Goal: Ask a question: Seek information or help from site administrators or community

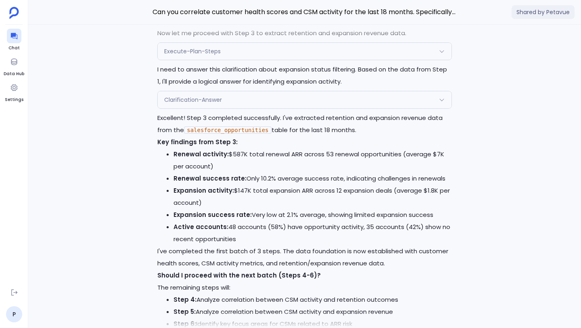
scroll to position [-1861, 0]
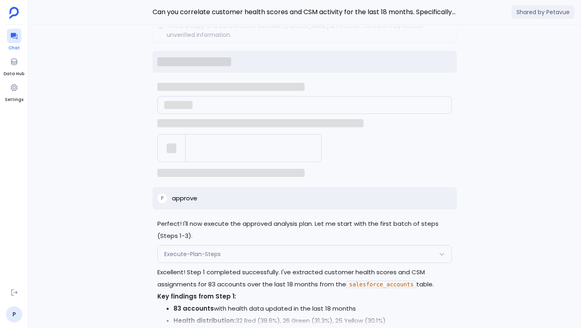
click at [16, 39] on icon at bounding box center [14, 36] width 8 height 8
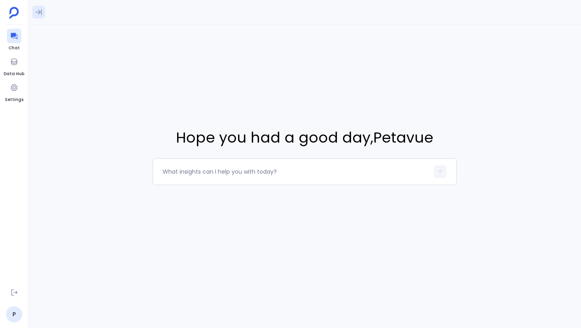
click at [38, 13] on icon at bounding box center [39, 12] width 8 height 8
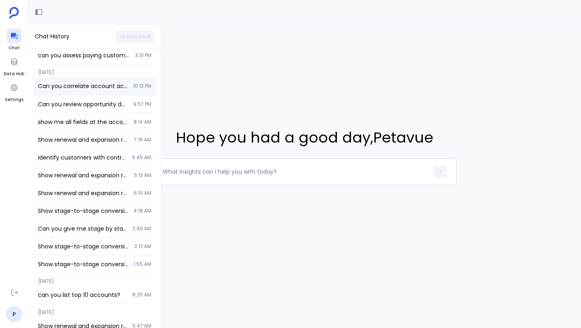
scroll to position [90, 0]
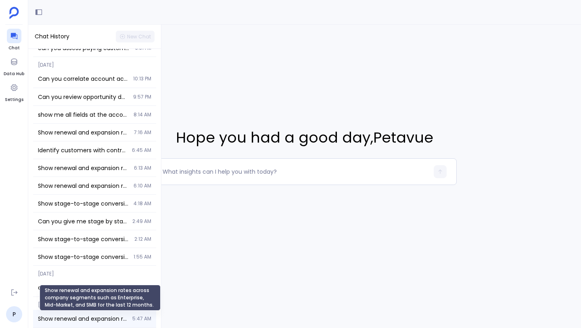
click at [71, 317] on span "Show renewal and expansion rates across company segments such as Enterprise, Mi…" at bounding box center [83, 318] width 90 height 8
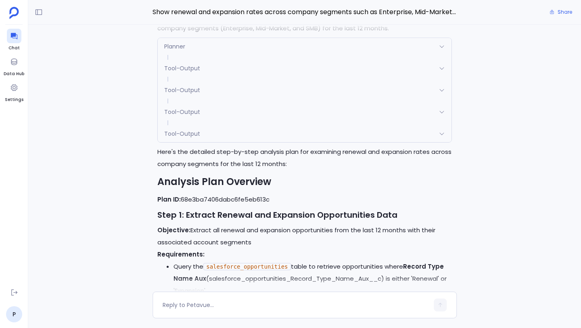
scroll to position [-891, 0]
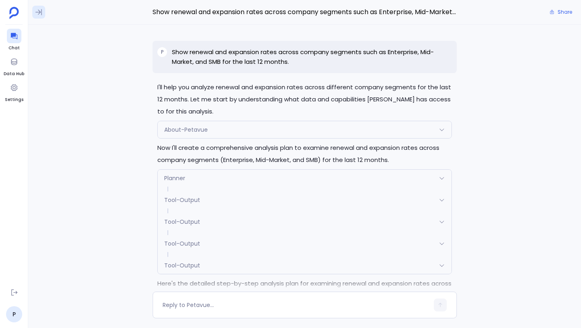
click at [40, 10] on icon at bounding box center [39, 12] width 8 height 8
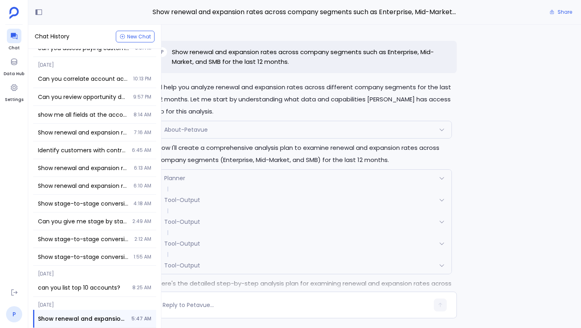
click at [13, 316] on link "P" at bounding box center [14, 314] width 16 height 16
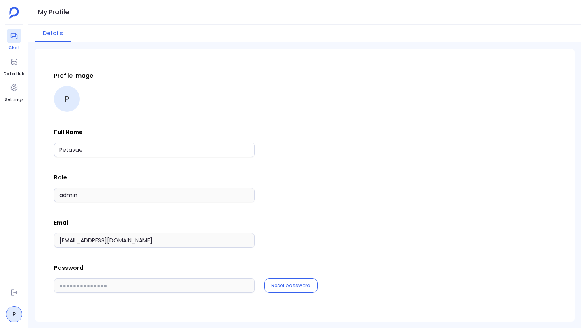
click at [16, 36] on icon at bounding box center [14, 36] width 8 height 8
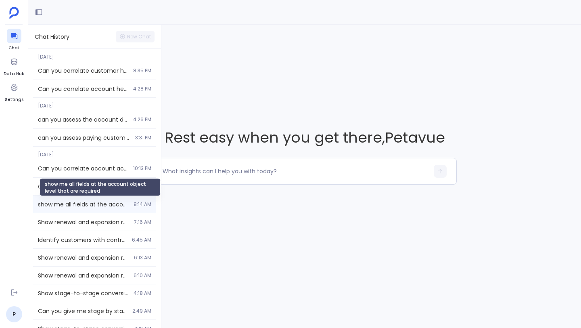
click at [81, 204] on span "show me all fields at the account object level that are required" at bounding box center [83, 204] width 91 height 8
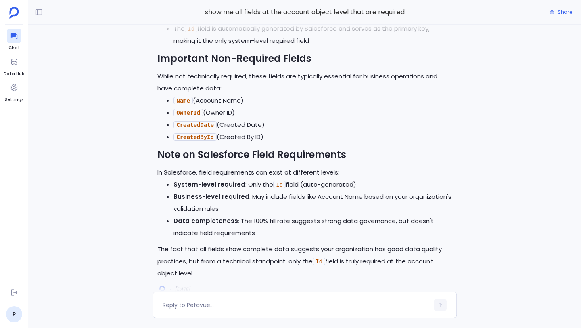
scroll to position [-1207, 0]
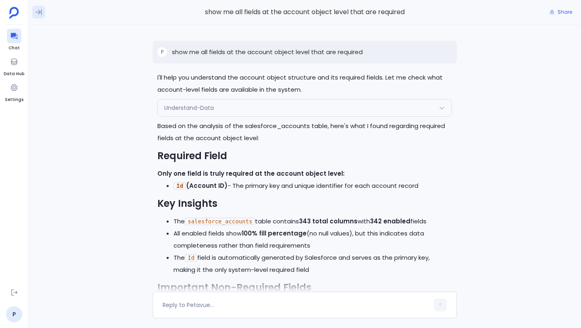
click at [39, 9] on icon at bounding box center [39, 12] width 8 height 8
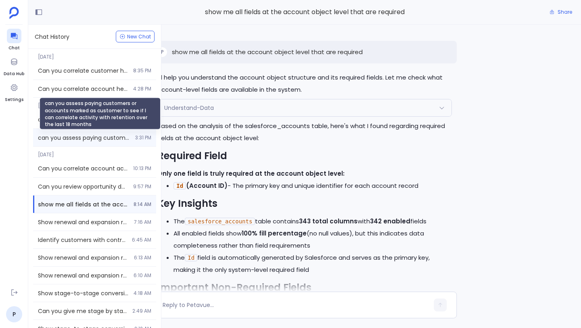
click at [66, 134] on span "can you assess paying customers or accounts marked as customer to see if I can …" at bounding box center [84, 138] width 92 height 8
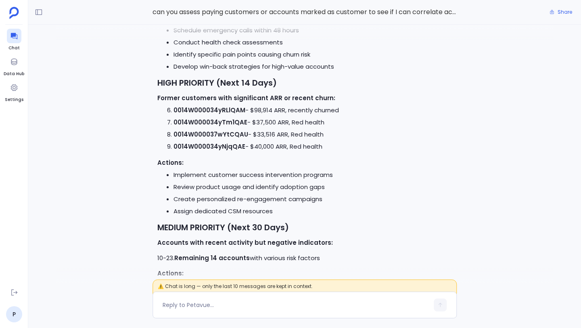
scroll to position [-1876, 0]
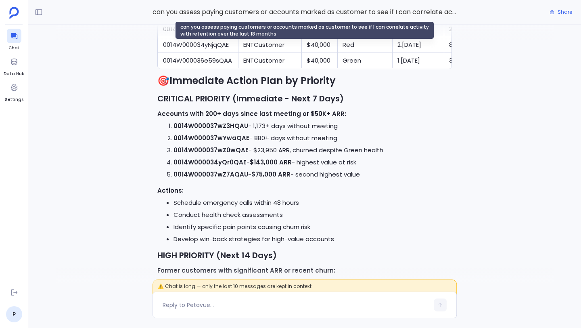
click at [210, 13] on span "can you assess paying customers or accounts marked as customer to see if I can …" at bounding box center [304, 12] width 304 height 10
drag, startPoint x: 153, startPoint y: 13, endPoint x: 254, endPoint y: 11, distance: 100.4
click at [254, 11] on span "can you assess paying customers or accounts marked as customer to see if I can …" at bounding box center [304, 12] width 304 height 10
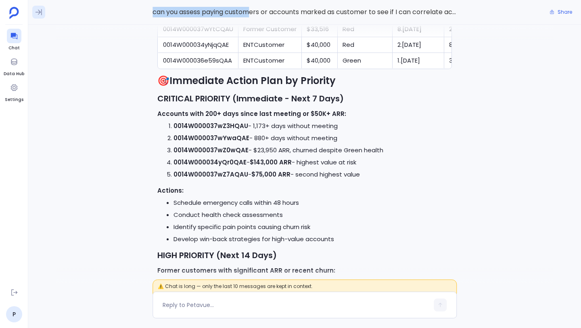
click at [40, 15] on icon at bounding box center [39, 12] width 8 height 8
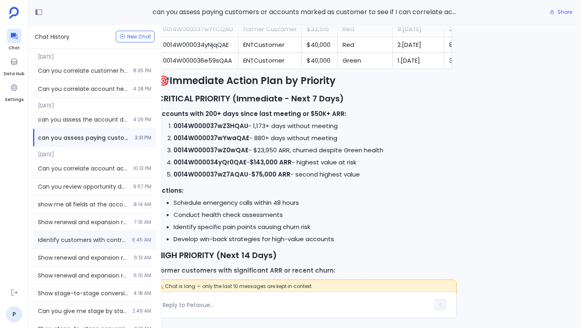
click at [69, 234] on div "Identify customers with contracts ending in the next 60 days and show their rec…" at bounding box center [94, 239] width 123 height 17
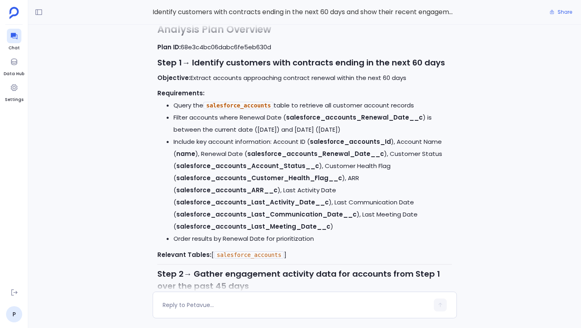
scroll to position [-3651, 0]
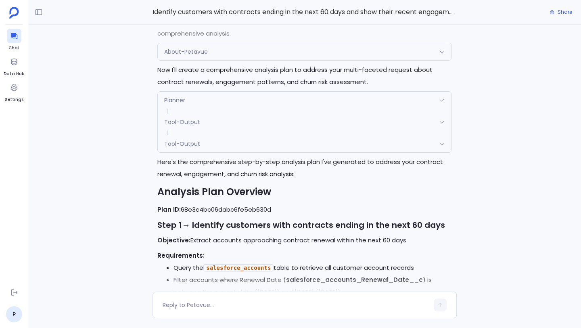
drag, startPoint x: 172, startPoint y: 52, endPoint x: 285, endPoint y: 79, distance: 116.0
copy p "Identify customers with contracts ending in the next 60 days and show their rec…"
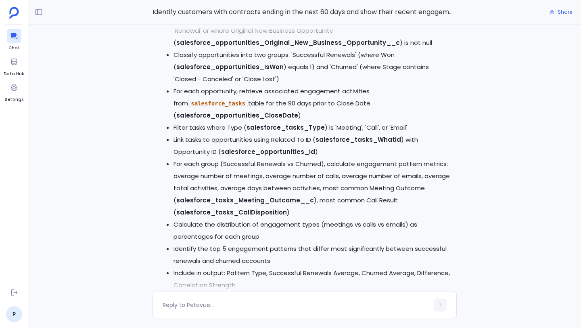
scroll to position [0, 0]
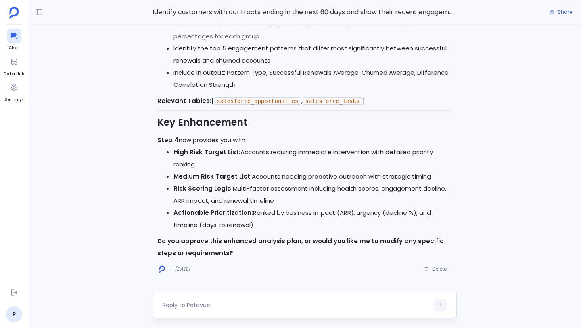
click at [236, 301] on textarea at bounding box center [296, 304] width 266 height 8
type textarea "approve"
click at [439, 302] on icon "button" at bounding box center [440, 305] width 6 height 6
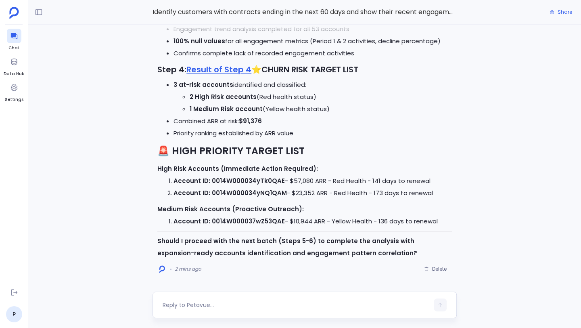
click at [196, 305] on textarea at bounding box center [296, 304] width 266 height 8
type textarea "Can you put this in a table"
click at [439, 304] on icon "button" at bounding box center [440, 305] width 6 height 6
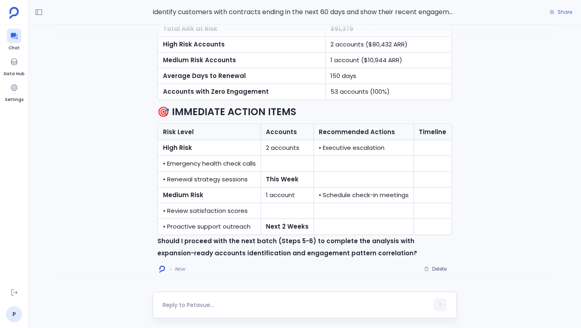
click at [290, 300] on textarea at bounding box center [296, 304] width 266 height 8
type textarea "proceed"
click at [439, 302] on icon "button" at bounding box center [440, 305] width 6 height 6
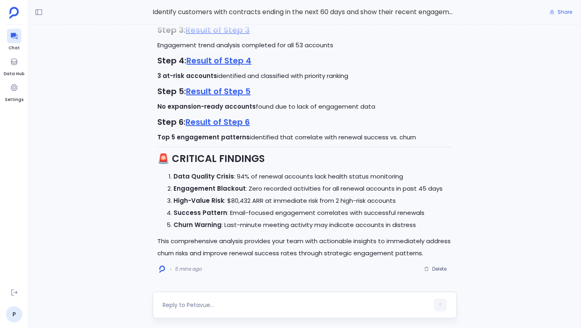
click at [214, 303] on textarea at bounding box center [296, 304] width 266 height 8
type textarea "can you create a artifact for this anaysis"
click at [445, 307] on button "button" at bounding box center [440, 304] width 13 height 13
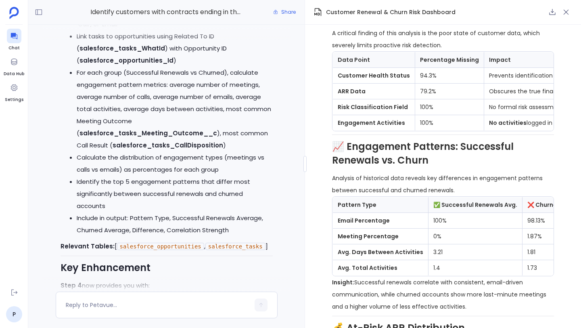
scroll to position [569, 0]
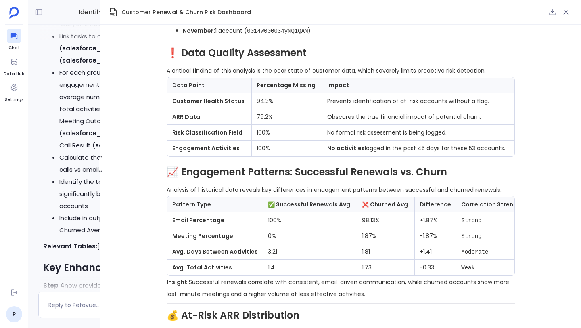
click at [100, 165] on div at bounding box center [100, 164] width 3 height 16
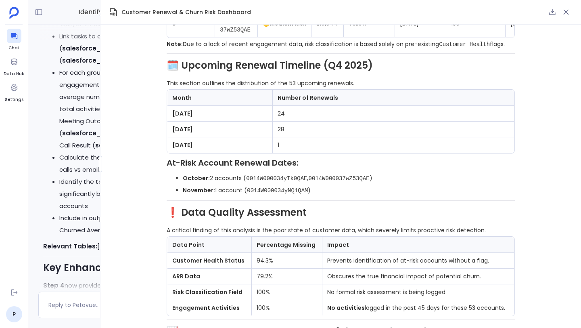
scroll to position [0, 0]
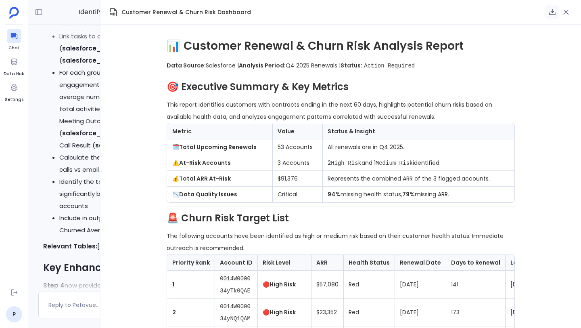
click at [549, 13] on icon "button" at bounding box center [552, 12] width 8 height 8
click at [10, 37] on icon at bounding box center [14, 36] width 8 height 8
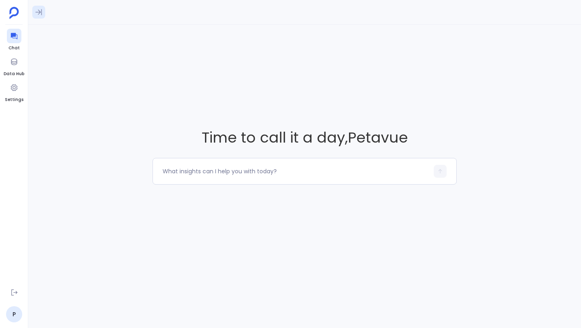
click at [38, 11] on icon at bounding box center [39, 12] width 8 height 8
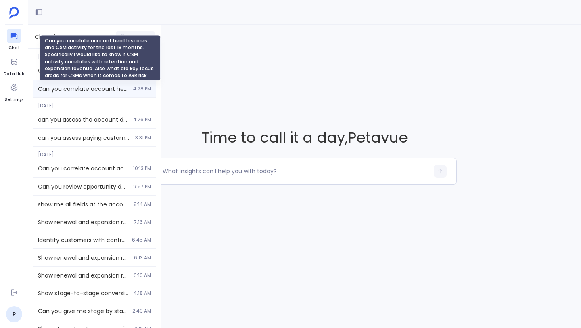
click at [89, 89] on span "Can you correlate account health scores and CSM activity for the last 18 months…" at bounding box center [83, 89] width 90 height 8
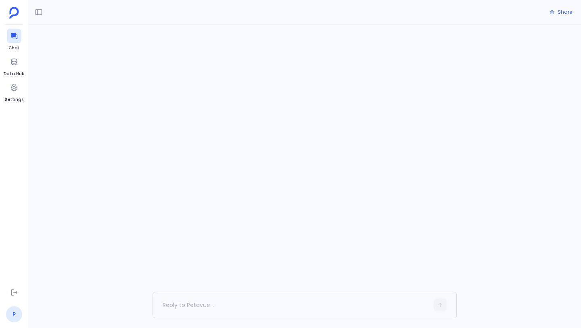
click at [13, 312] on link "P" at bounding box center [14, 314] width 16 height 16
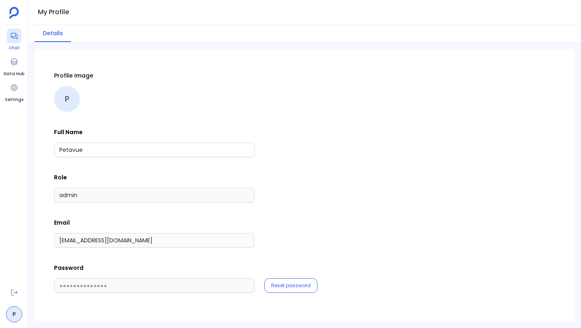
click at [17, 44] on link "Chat" at bounding box center [14, 40] width 15 height 23
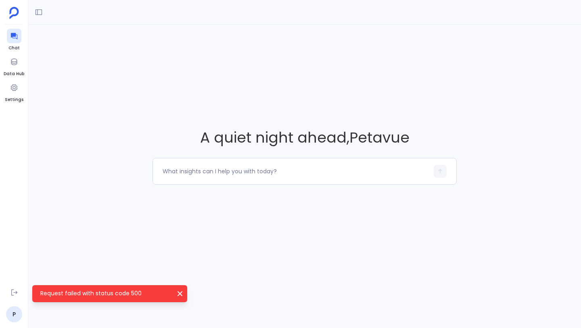
click at [179, 296] on icon "Request failed with status code 500" at bounding box center [180, 293] width 8 height 8
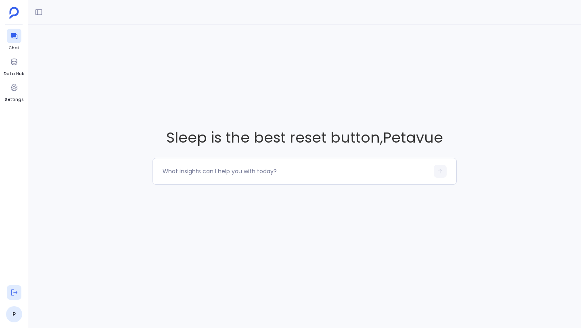
click at [16, 294] on icon at bounding box center [14, 292] width 8 height 8
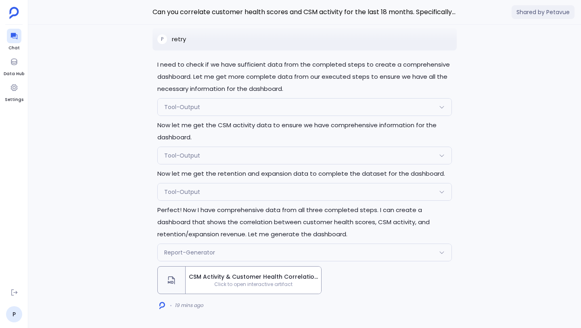
click at [234, 283] on span "Click to open interactive artifact" at bounding box center [254, 284] width 136 height 6
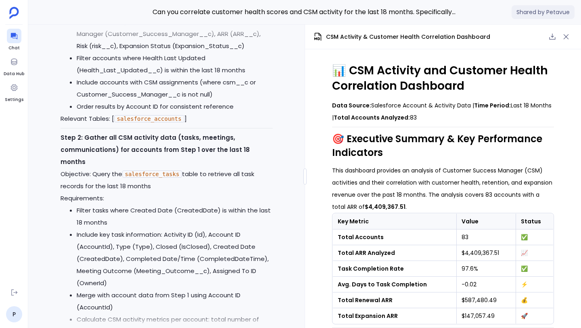
scroll to position [-3926, 0]
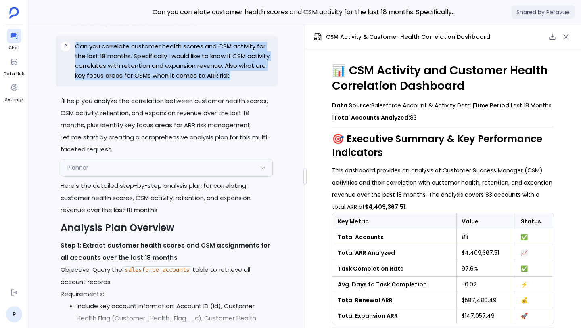
drag, startPoint x: 75, startPoint y: 79, endPoint x: 244, endPoint y: 115, distance: 173.5
click at [244, 87] on div "P Can you correlate customer health scores and CSM activity for the last 18 mon…" at bounding box center [167, 61] width 222 height 52
copy p "Can you correlate customer health scores and CSM activity for the last 18 month…"
click at [551, 37] on icon "button" at bounding box center [552, 37] width 8 height 8
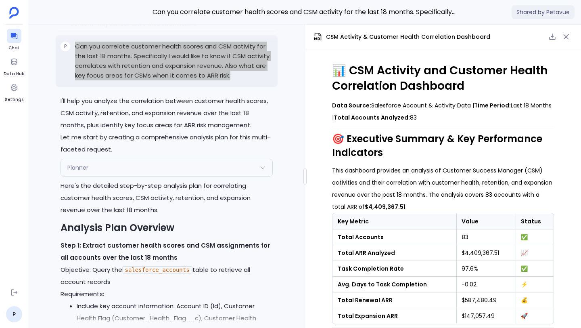
scroll to position [0, 0]
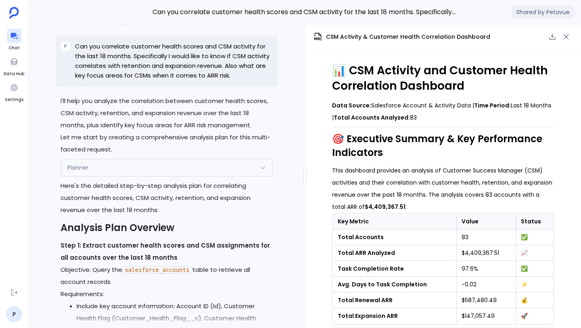
click at [177, 80] on p "Can you correlate customer health scores and CSM activity for the last 18 month…" at bounding box center [174, 61] width 198 height 39
click at [540, 15] on span "Shared by Petavue" at bounding box center [542, 12] width 63 height 14
click at [535, 10] on span "Shared by Petavue" at bounding box center [542, 12] width 63 height 14
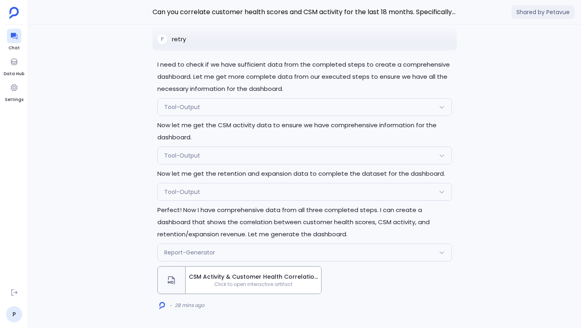
click at [213, 274] on span "CSM Activity & Customer Health Correlation Dashboard" at bounding box center [253, 276] width 129 height 8
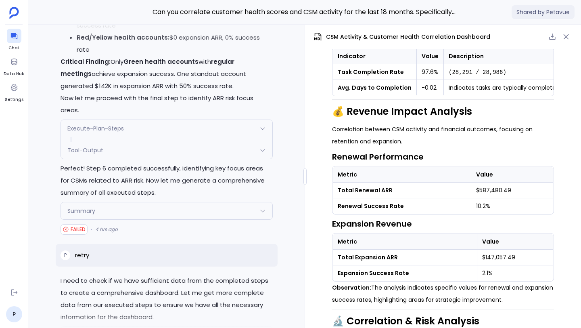
scroll to position [-261, 0]
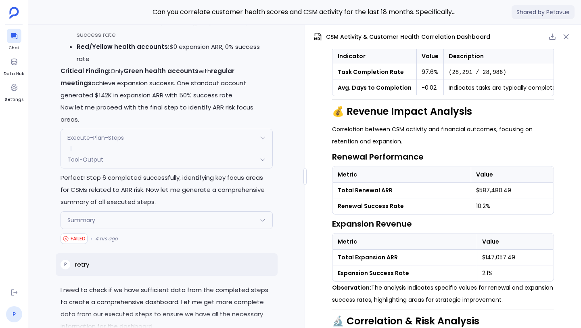
click at [14, 314] on link "P" at bounding box center [14, 314] width 16 height 16
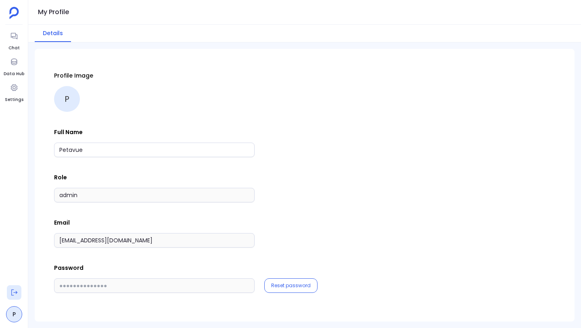
click at [14, 294] on icon at bounding box center [14, 292] width 8 height 8
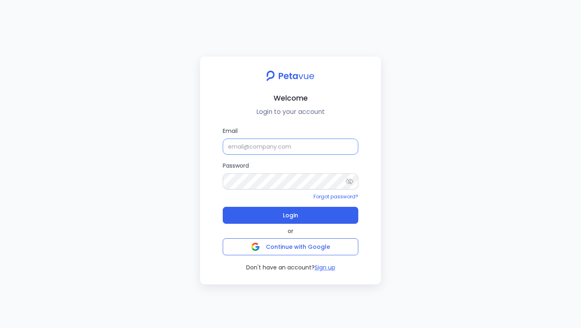
type input "[PERSON_NAME]"
drag, startPoint x: 287, startPoint y: 146, endPoint x: 218, endPoint y: 141, distance: 69.2
click at [218, 141] on div "Email Samuel Sunderaraj Password Forgot password? Login or Continue with Google…" at bounding box center [291, 198] width 168 height 145
paste input "[EMAIL_ADDRESS][DOMAIN_NAME]"
type input "[EMAIL_ADDRESS][DOMAIN_NAME]"
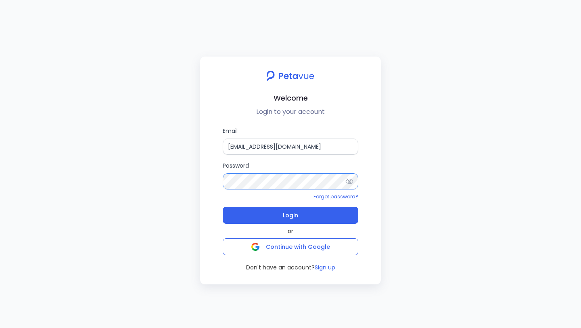
click at [216, 177] on div "Email support+regie@petavue.com Password Forgot password? Login or Continue wit…" at bounding box center [291, 198] width 168 height 145
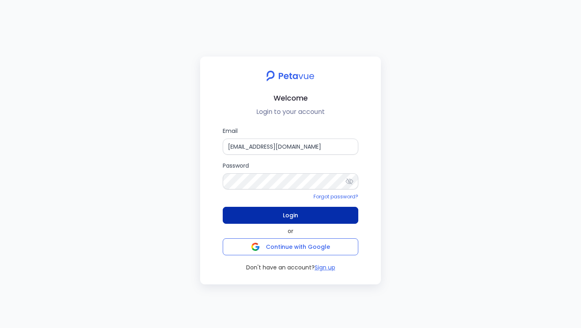
click at [245, 215] on button "Login" at bounding box center [291, 215] width 136 height 17
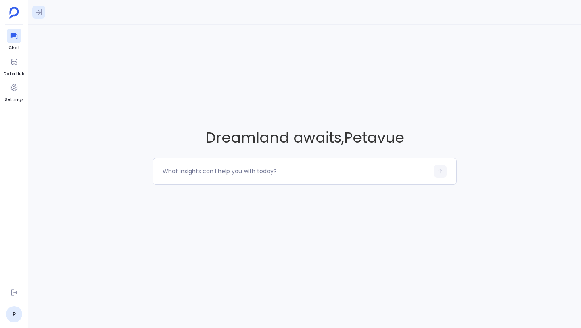
click at [37, 12] on icon at bounding box center [38, 12] width 6 height 6
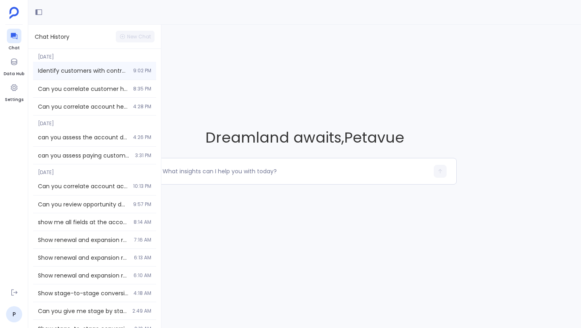
click at [50, 75] on div "Identify customers with contracts ending in the next 60 days and show their rec…" at bounding box center [94, 71] width 123 height 18
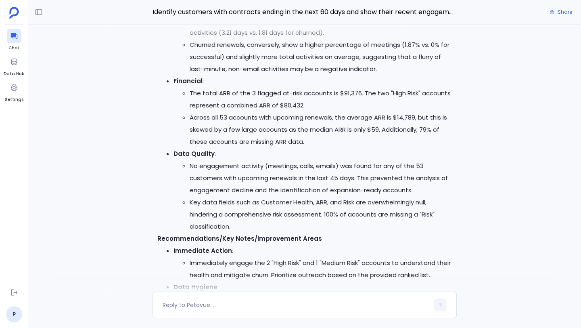
scroll to position [-1069, 0]
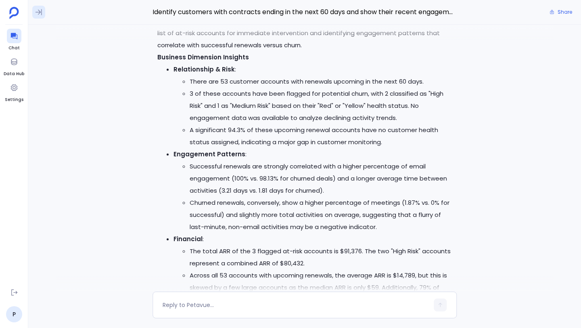
click at [38, 8] on icon at bounding box center [39, 12] width 8 height 8
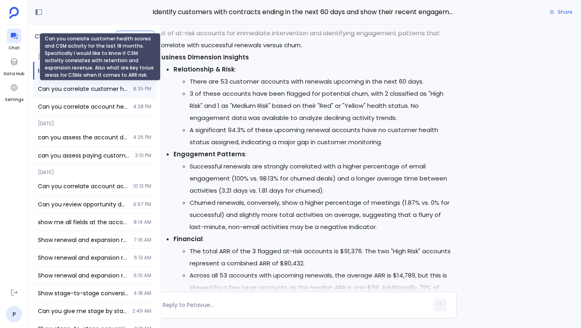
click at [86, 86] on span "Can you correlate customer health scores and CSM activity for the last 18 month…" at bounding box center [83, 89] width 90 height 8
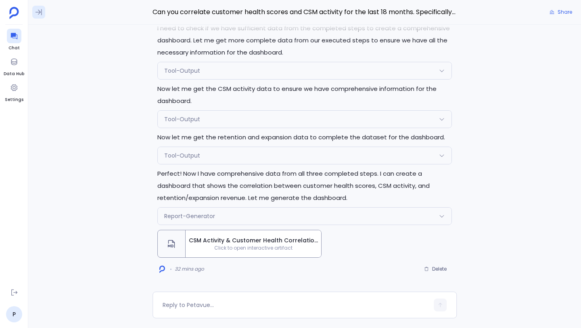
click at [37, 15] on icon at bounding box center [39, 12] width 8 height 8
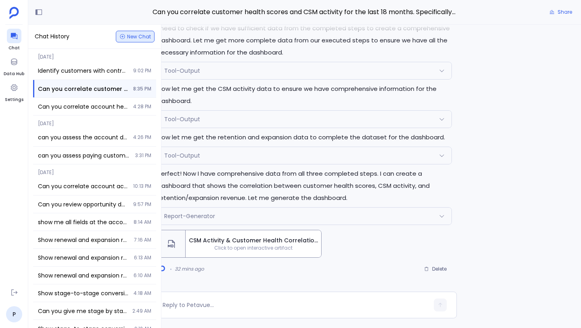
click at [123, 37] on icon "button" at bounding box center [122, 36] width 6 height 6
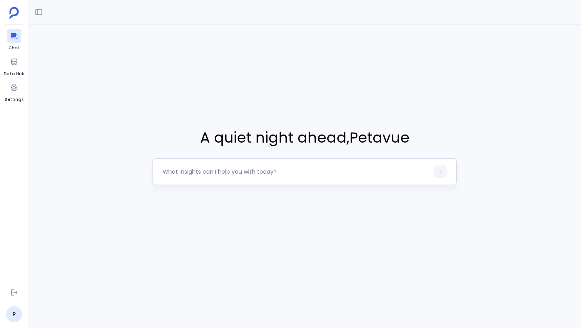
click at [219, 173] on textarea at bounding box center [296, 171] width 266 height 8
type textarea "G"
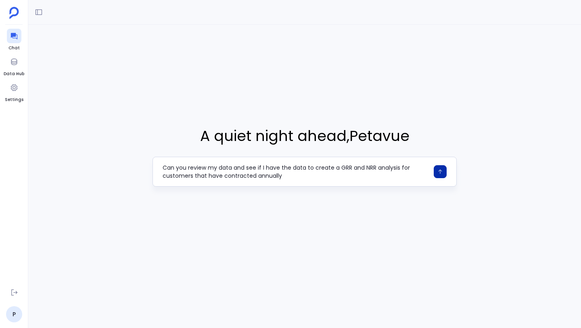
type textarea "Can you review my data and see if I have the data to create a GRR and NRR analy…"
click at [441, 169] on icon "button" at bounding box center [440, 172] width 6 height 6
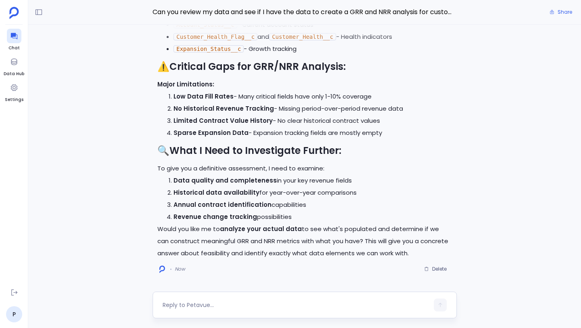
click at [213, 300] on textarea at bounding box center [296, 304] width 266 height 8
type textarea "yes"
click at [440, 305] on icon "button" at bounding box center [440, 304] width 4 height 4
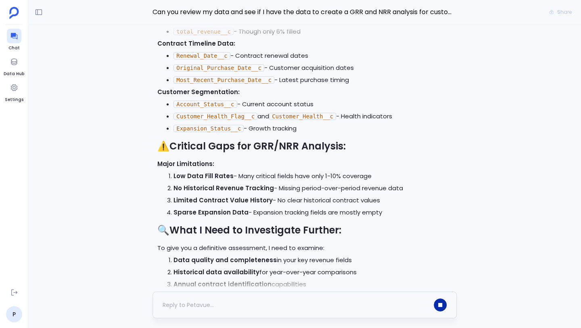
scroll to position [-393, 0]
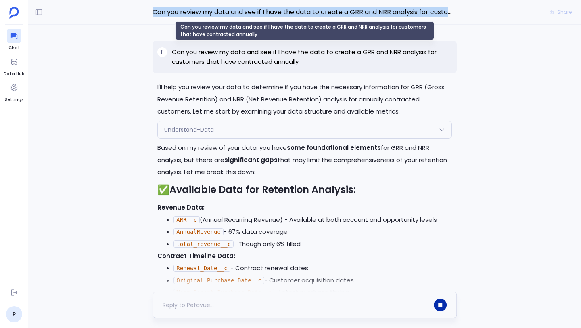
drag, startPoint x: 153, startPoint y: 12, endPoint x: 452, endPoint y: 13, distance: 298.5
click at [452, 13] on span "Can you review my data and see if I have the data to create a GRR and NRR analy…" at bounding box center [304, 12] width 304 height 10
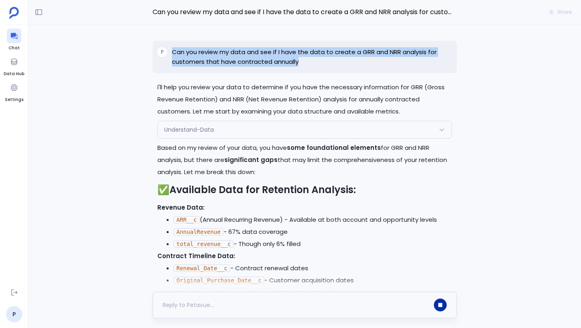
drag, startPoint x: 172, startPoint y: 50, endPoint x: 303, endPoint y: 64, distance: 131.8
click at [303, 64] on p "Can you review my data and see if I have the data to create a GRR and NRR analy…" at bounding box center [312, 56] width 280 height 19
copy p "Can you review my data and see if I have the data to create a GRR and NRR analy…"
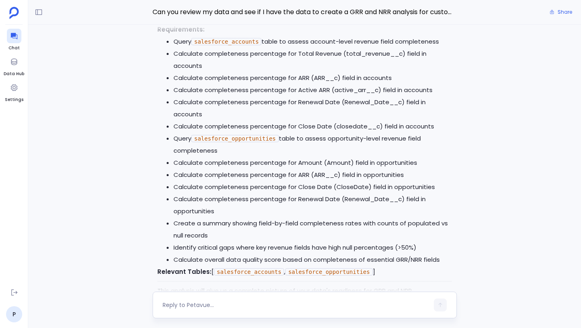
scroll to position [0, 0]
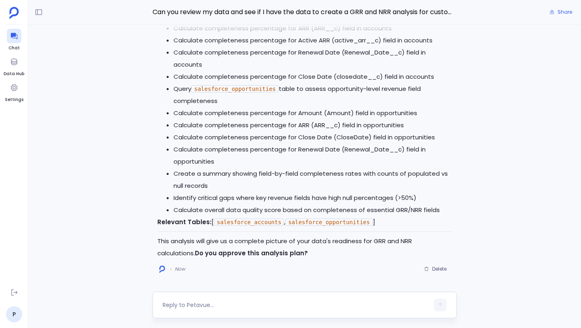
click at [207, 305] on textarea at bounding box center [296, 304] width 266 height 8
type textarea "approve"
click at [436, 307] on button "button" at bounding box center [440, 304] width 13 height 13
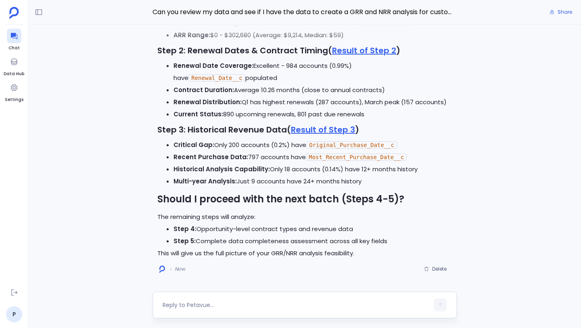
click at [225, 303] on textarea at bounding box center [296, 304] width 266 height 8
type textarea "yes"
click at [436, 301] on button "button" at bounding box center [440, 304] width 13 height 13
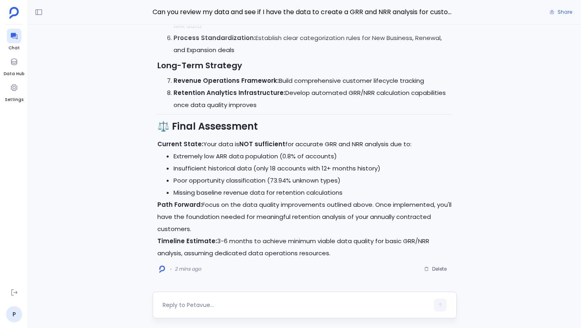
click at [215, 300] on textarea at bounding box center [296, 304] width 266 height 8
type textarea "Can you look at the opportunity amount field"
click at [436, 303] on button "button" at bounding box center [440, 304] width 13 height 13
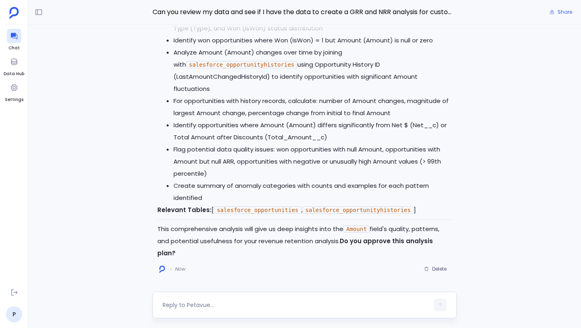
click at [235, 303] on textarea at bounding box center [296, 304] width 266 height 8
click at [227, 302] on textarea at bounding box center [296, 304] width 266 height 8
type textarea "approve"
click at [439, 305] on icon "button" at bounding box center [440, 305] width 6 height 6
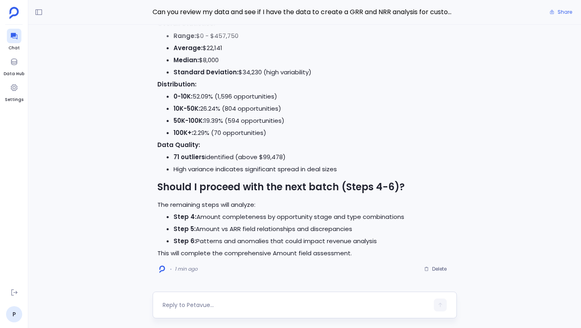
click at [184, 304] on textarea at bounding box center [296, 304] width 266 height 8
type textarea "proceed"
click at [440, 307] on icon "button" at bounding box center [440, 305] width 6 height 6
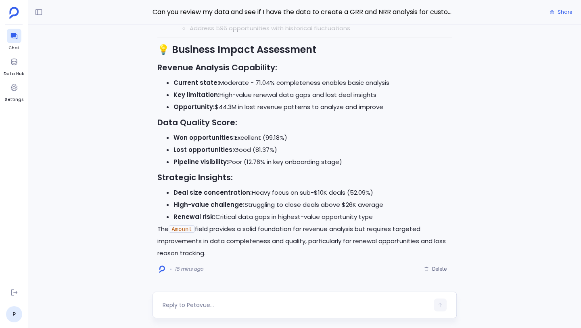
click at [206, 302] on textarea at bounding box center [296, 304] width 266 height 8
type textarea "Can you create a artifact for this analysis"
click at [442, 307] on button "button" at bounding box center [440, 304] width 13 height 13
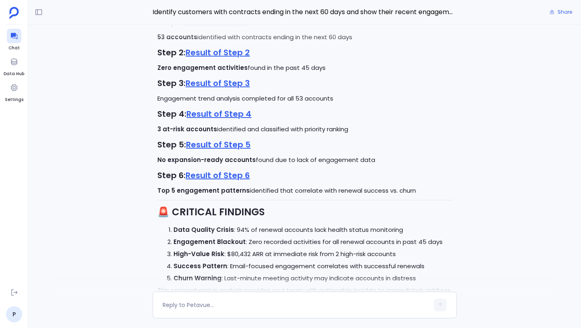
scroll to position [-212, 0]
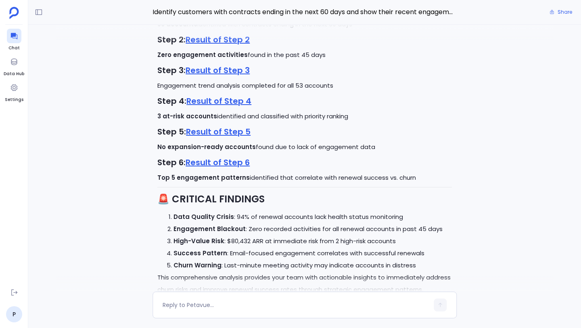
scroll to position [-115, 0]
